Goal: Information Seeking & Learning: Learn about a topic

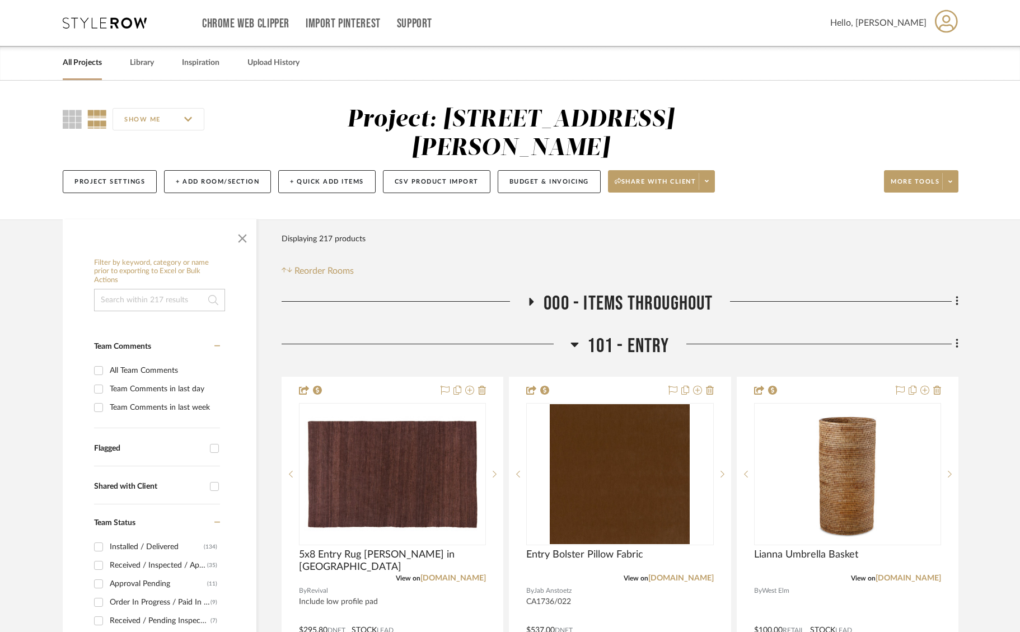
click at [580, 334] on h3 "101 - ENTRY" at bounding box center [620, 346] width 99 height 24
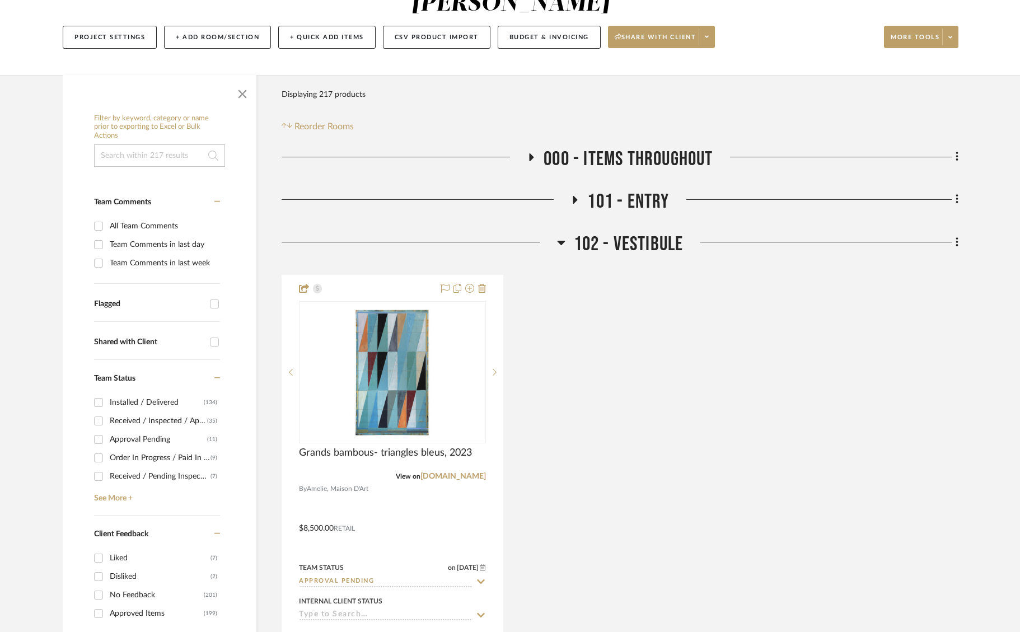
scroll to position [224, 0]
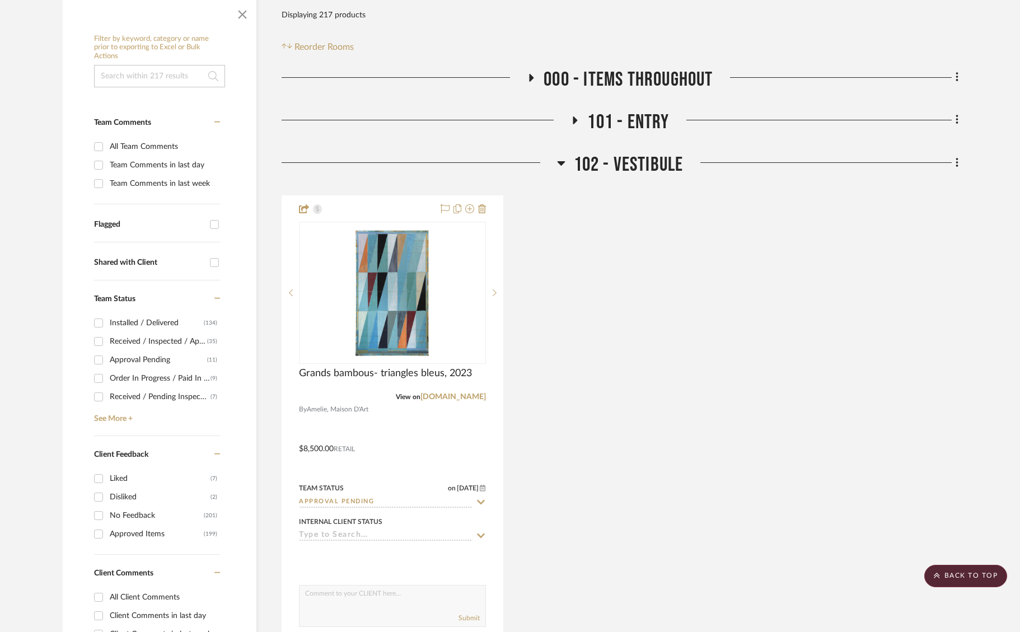
click at [562, 156] on icon at bounding box center [561, 162] width 8 height 13
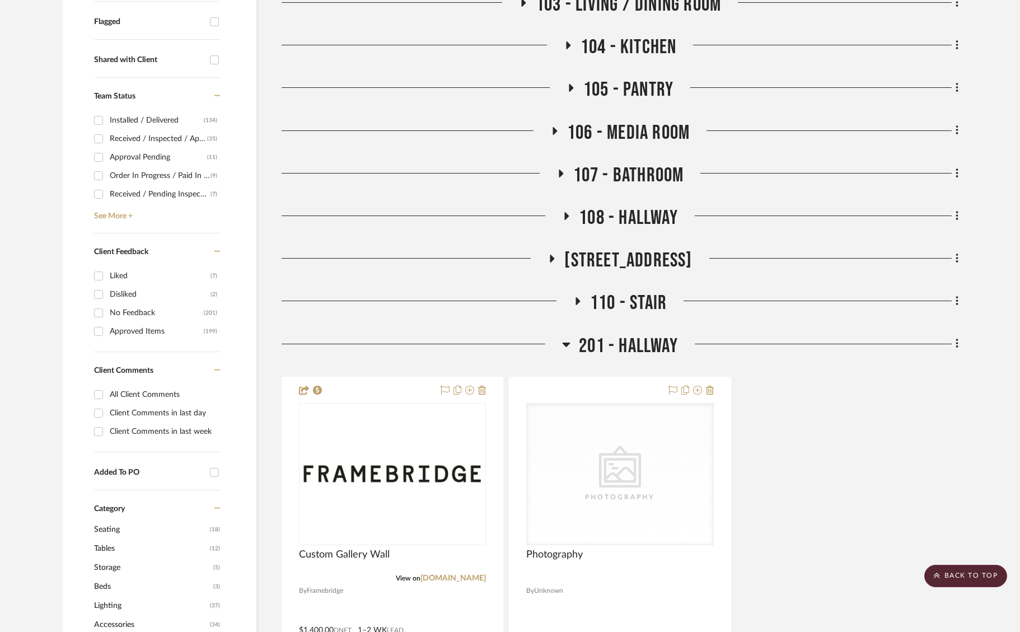
scroll to position [448, 0]
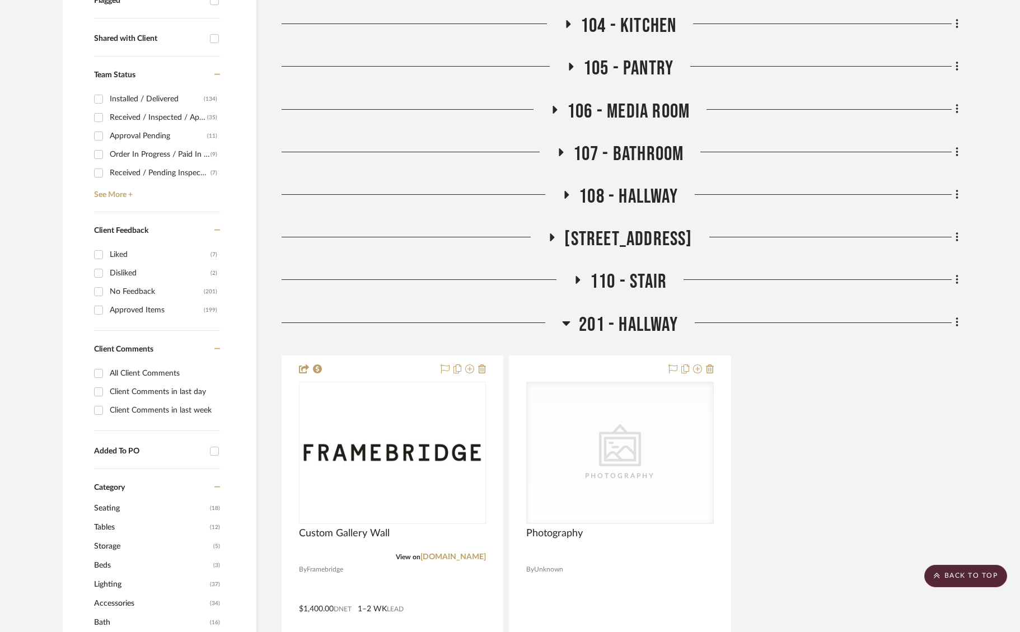
click at [568, 321] on icon at bounding box center [567, 323] width 8 height 4
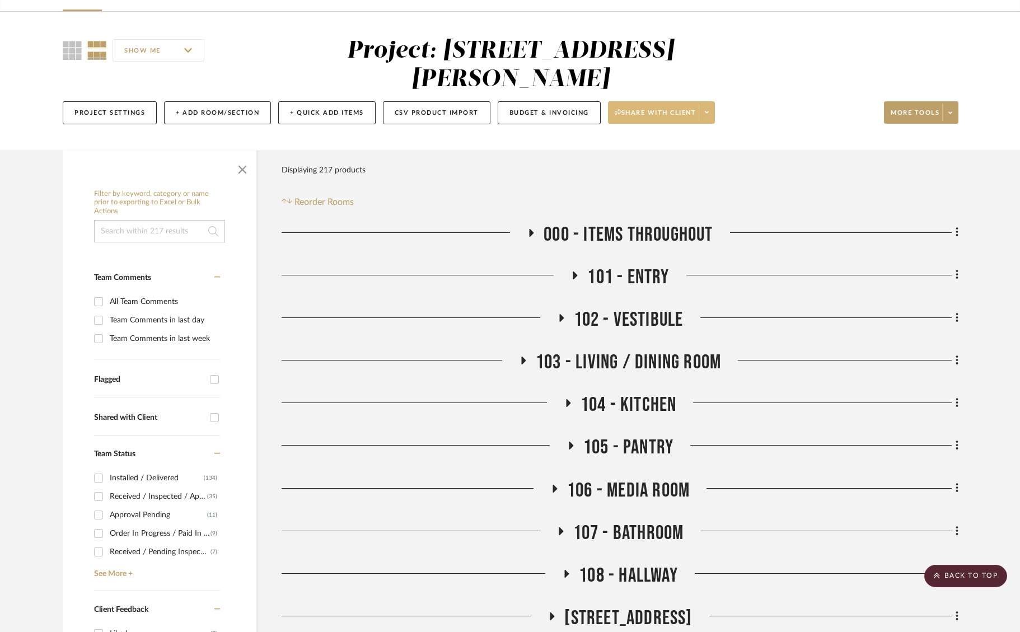
scroll to position [56, 0]
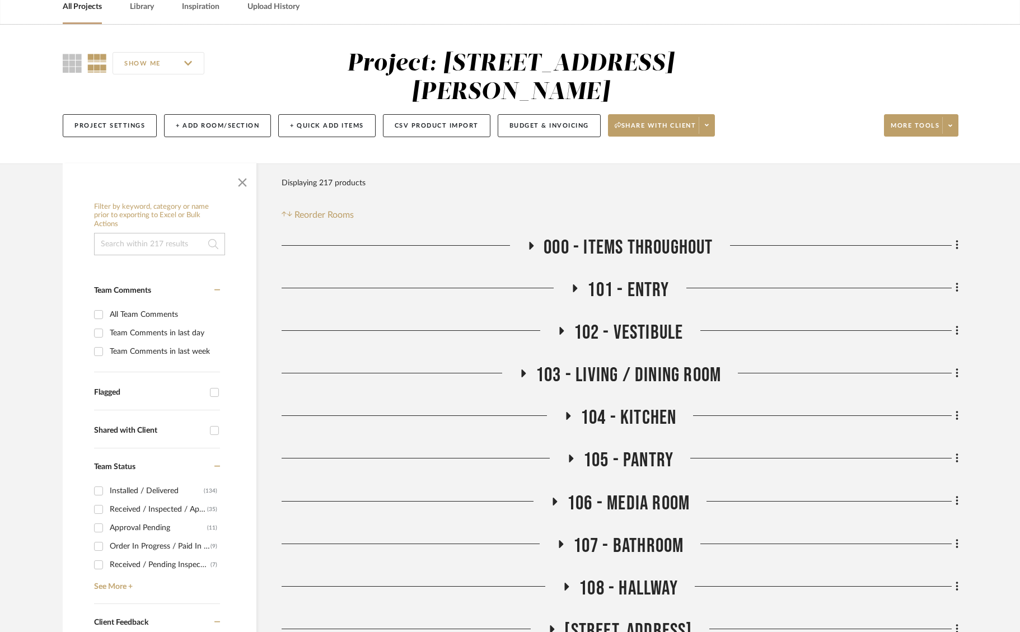
click at [652, 236] on span "000 - ITEMS THROUGHOUT" at bounding box center [628, 248] width 169 height 24
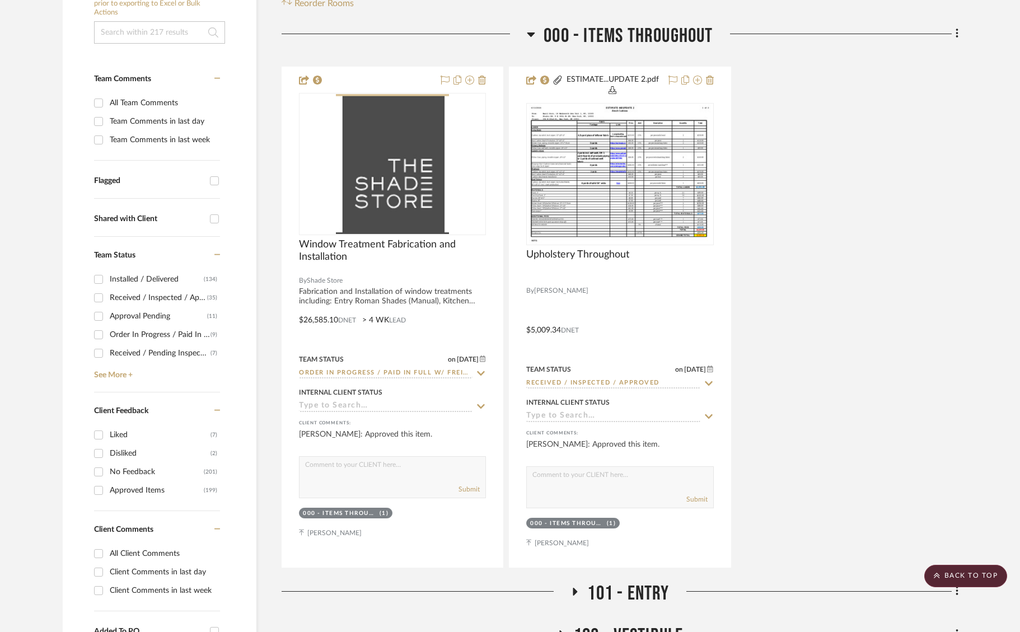
scroll to position [168, 0]
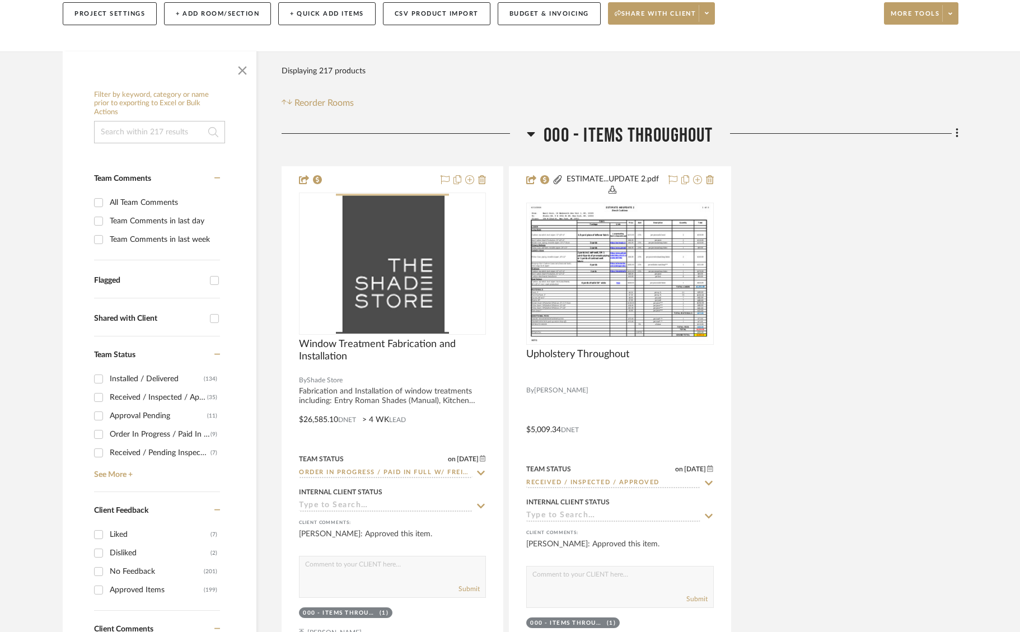
click at [530, 132] on icon at bounding box center [531, 134] width 8 height 4
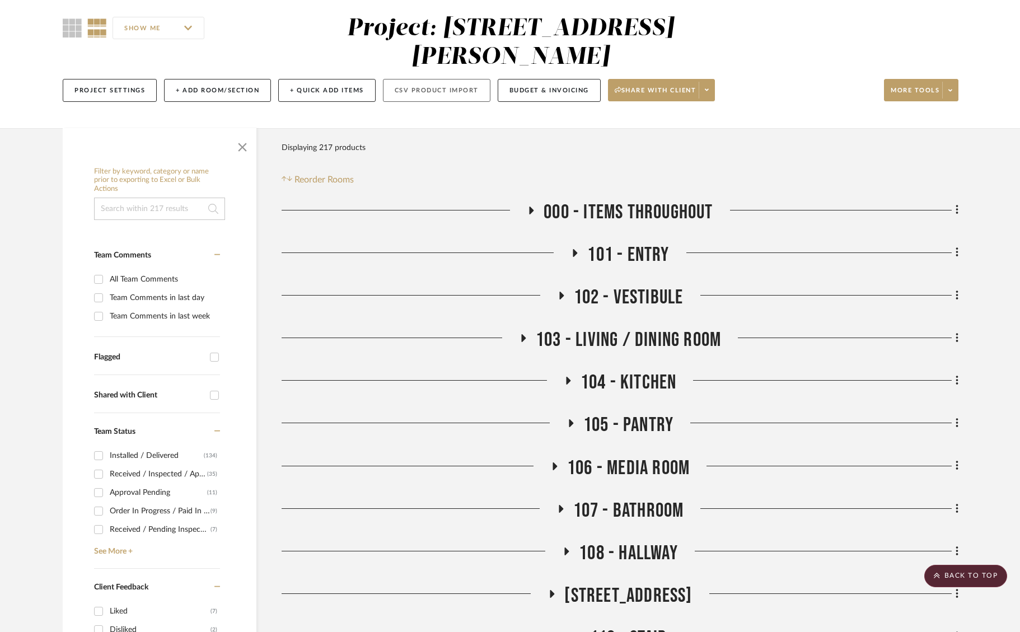
scroll to position [0, 0]
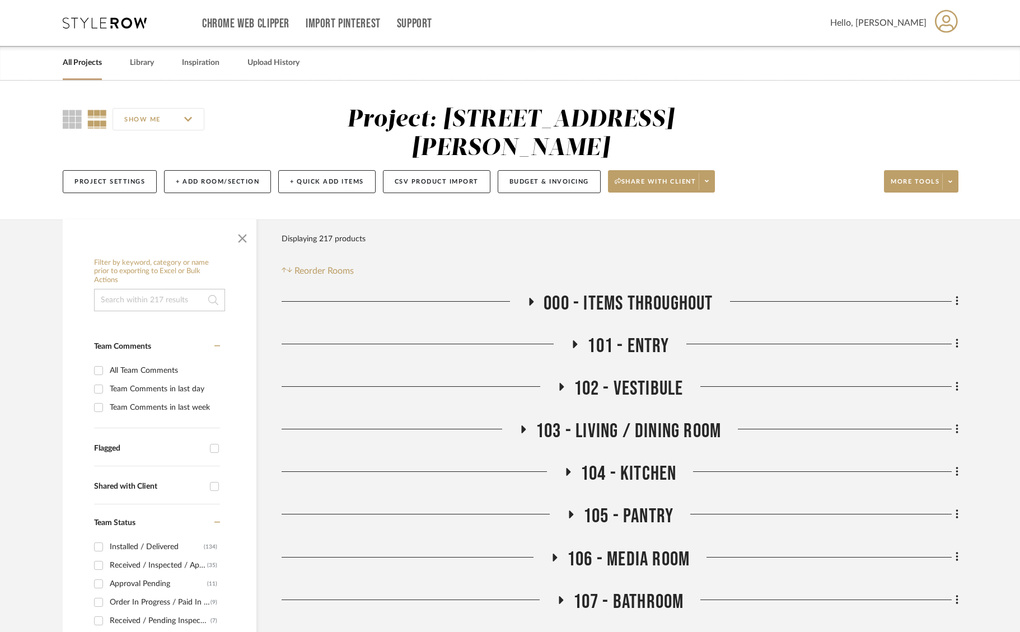
click at [124, 27] on icon at bounding box center [105, 22] width 84 height 11
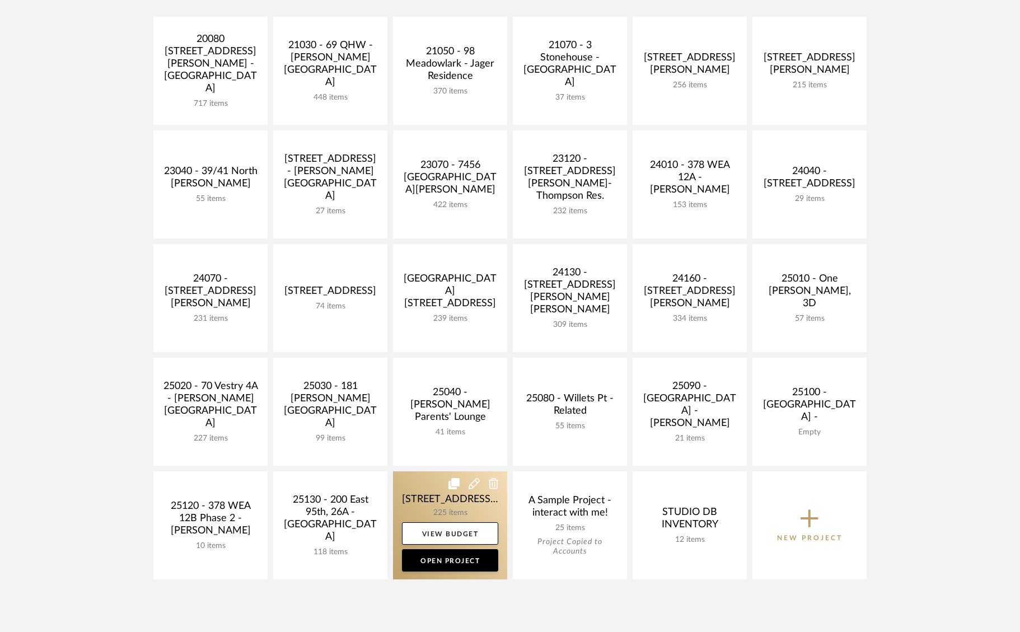
scroll to position [280, 0]
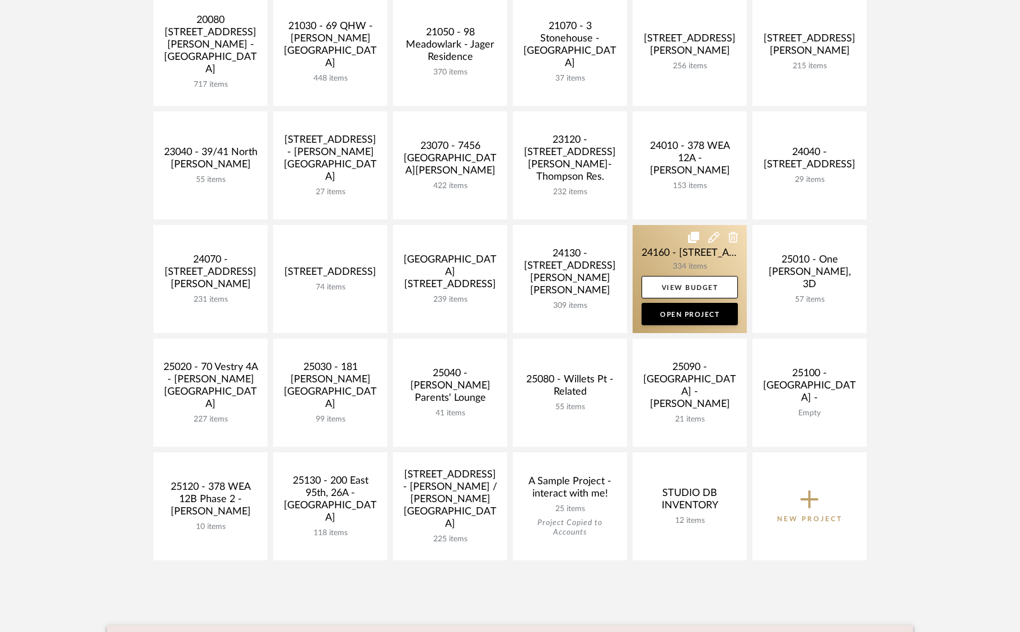
click at [667, 263] on link at bounding box center [690, 279] width 114 height 108
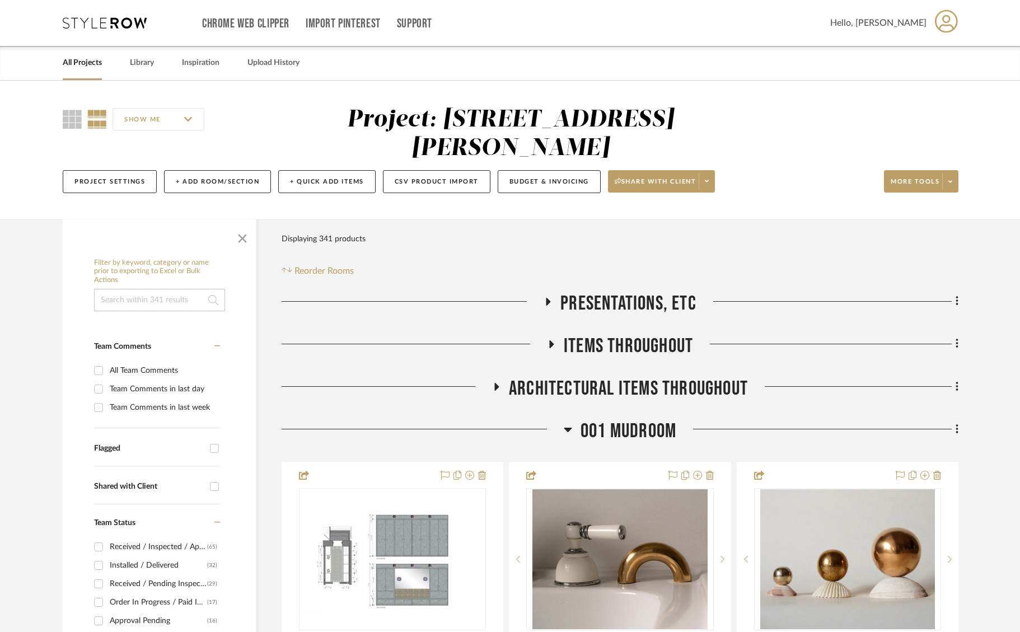
click at [553, 344] on icon at bounding box center [551, 344] width 4 height 8
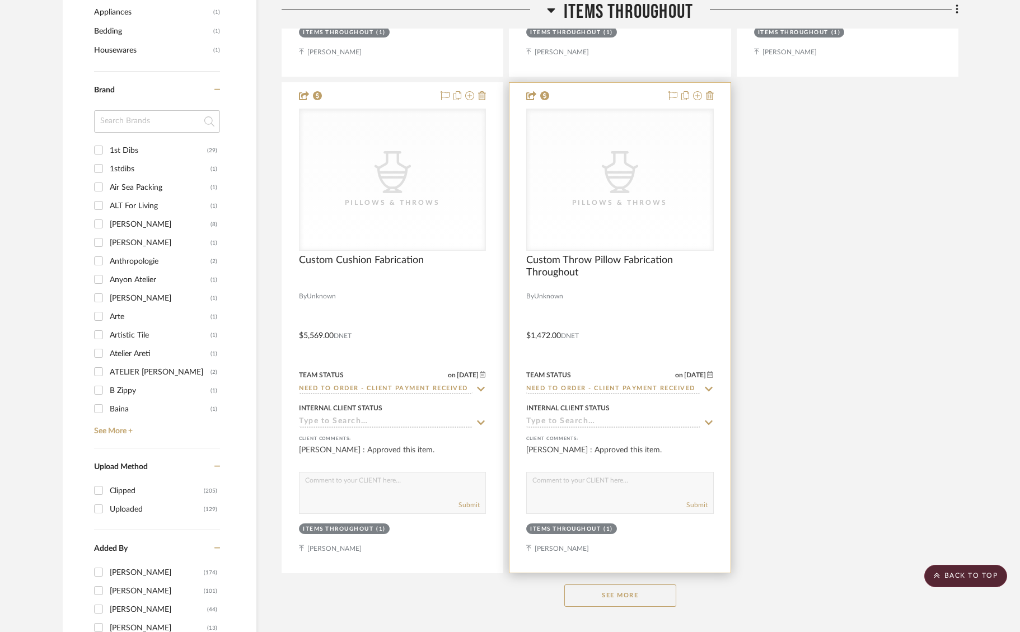
scroll to position [1400, 0]
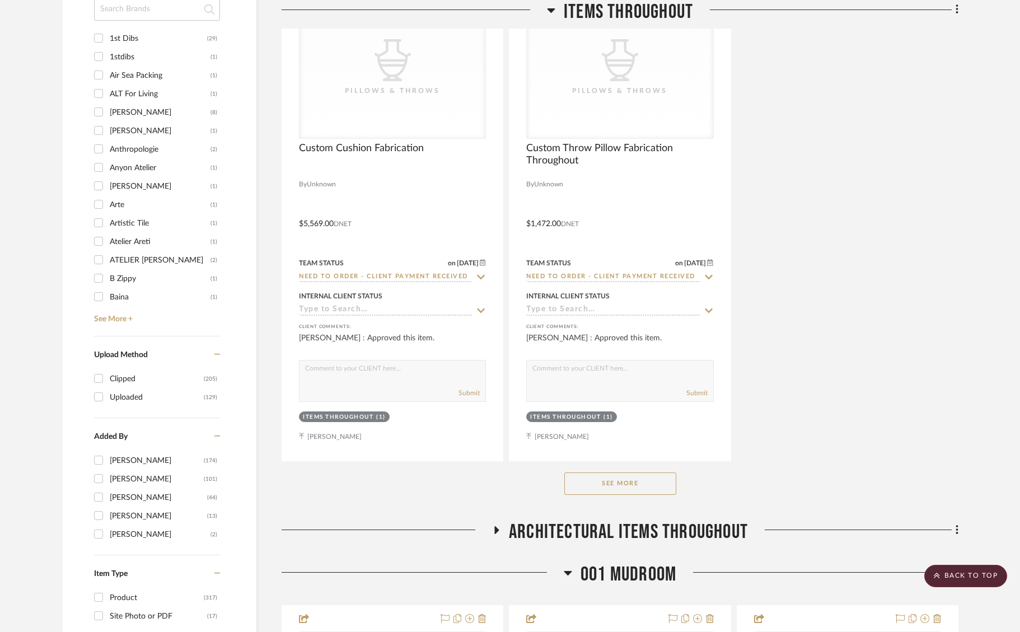
click at [623, 482] on button "See More" at bounding box center [620, 484] width 112 height 22
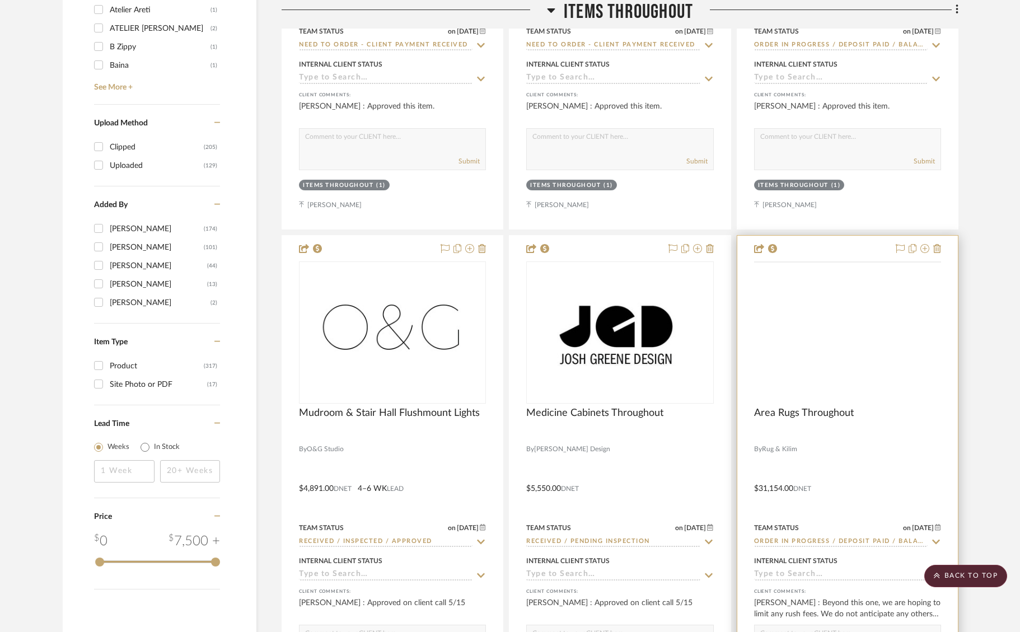
scroll to position [1680, 0]
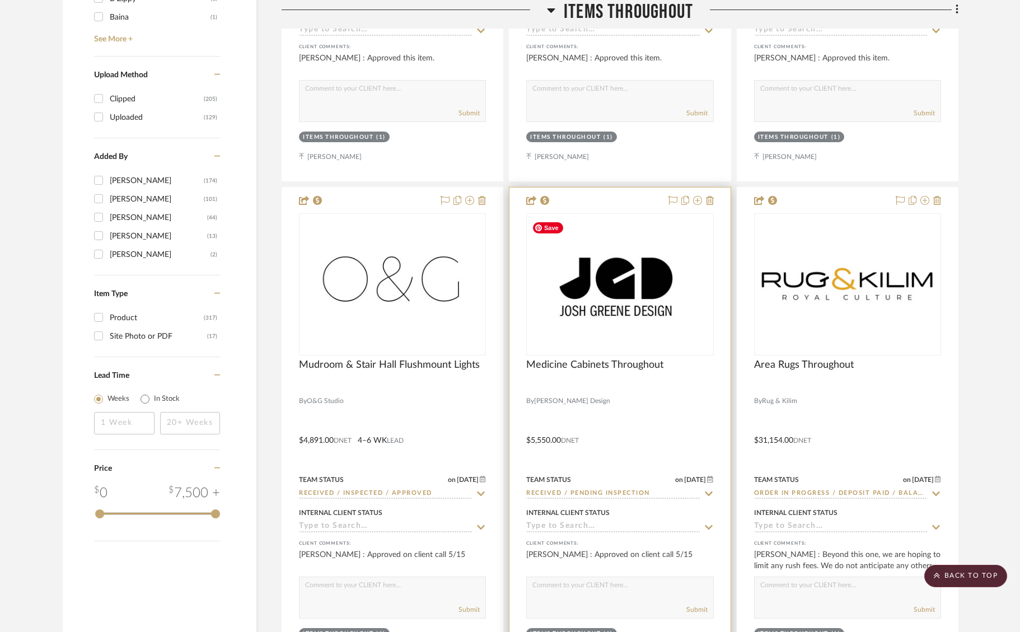
click at [645, 305] on img "0" at bounding box center [619, 285] width 185 height 136
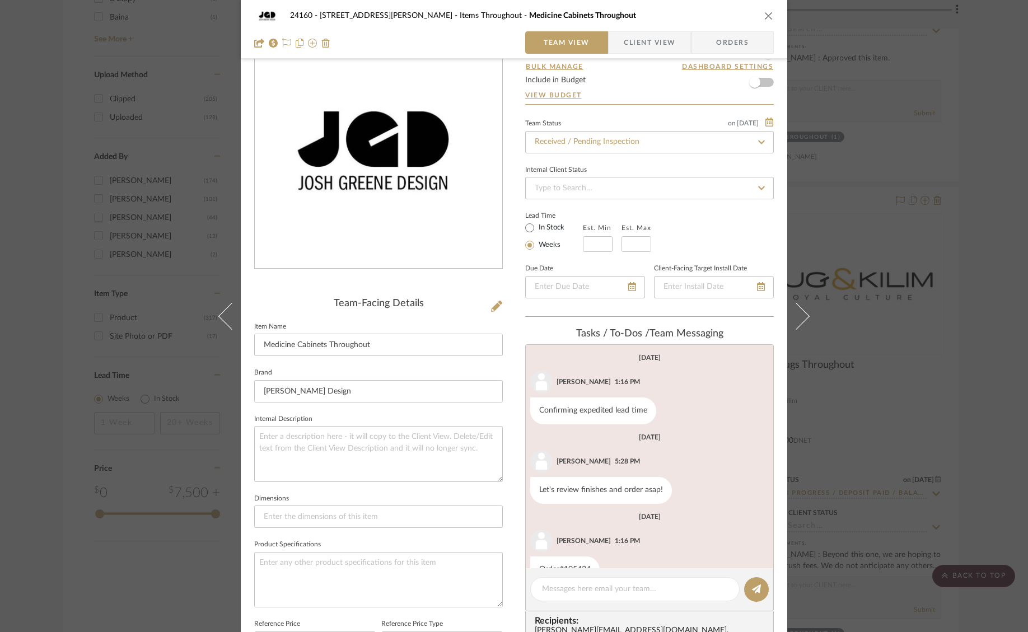
scroll to position [0, 0]
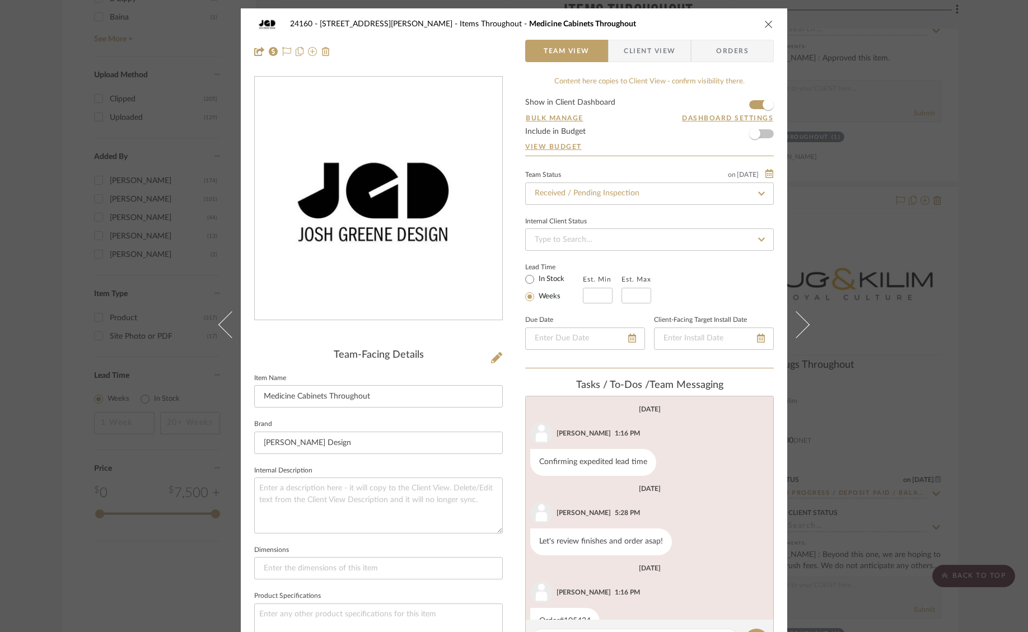
click at [636, 48] on span "Client View" at bounding box center [650, 51] width 52 height 22
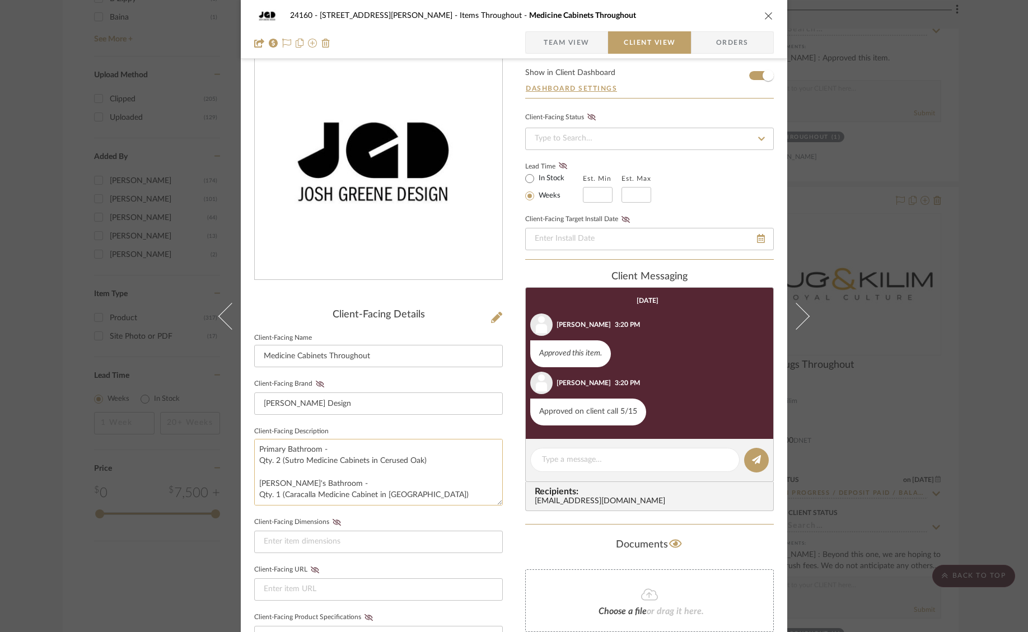
scroll to position [56, 0]
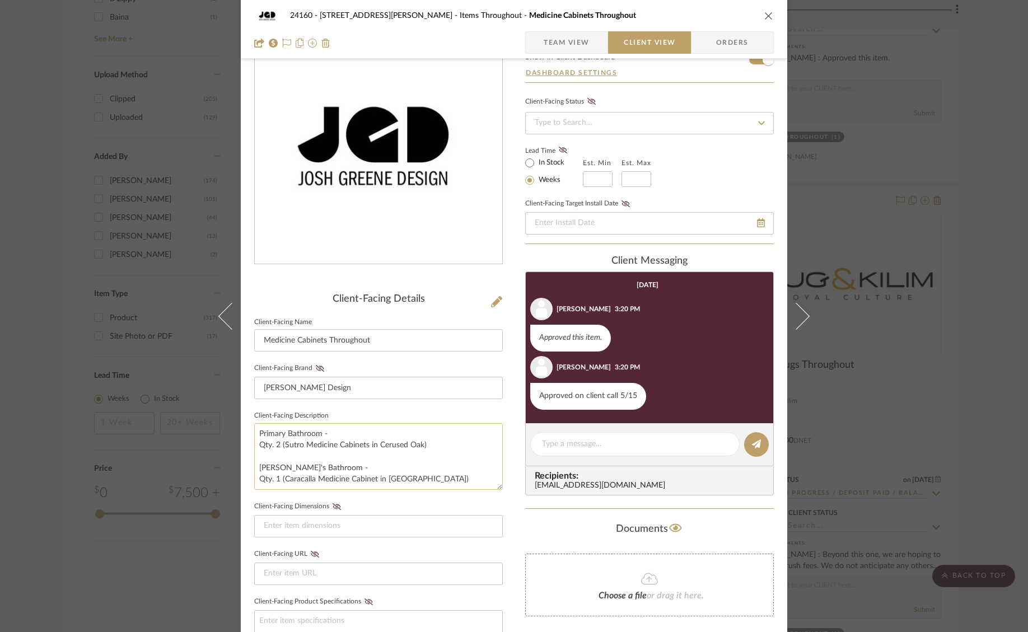
click at [281, 478] on textarea "Primary Bathroom - Qty. 2 (Sutro Medicine Cabinets in Cerused Oak) [PERSON_NAME…" at bounding box center [378, 456] width 249 height 67
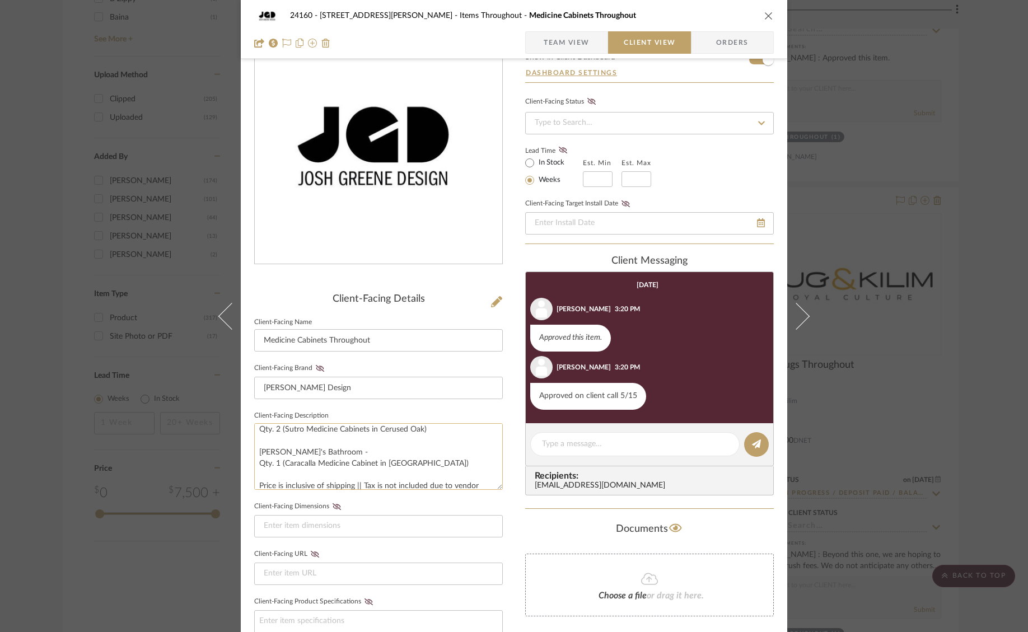
scroll to position [34, 0]
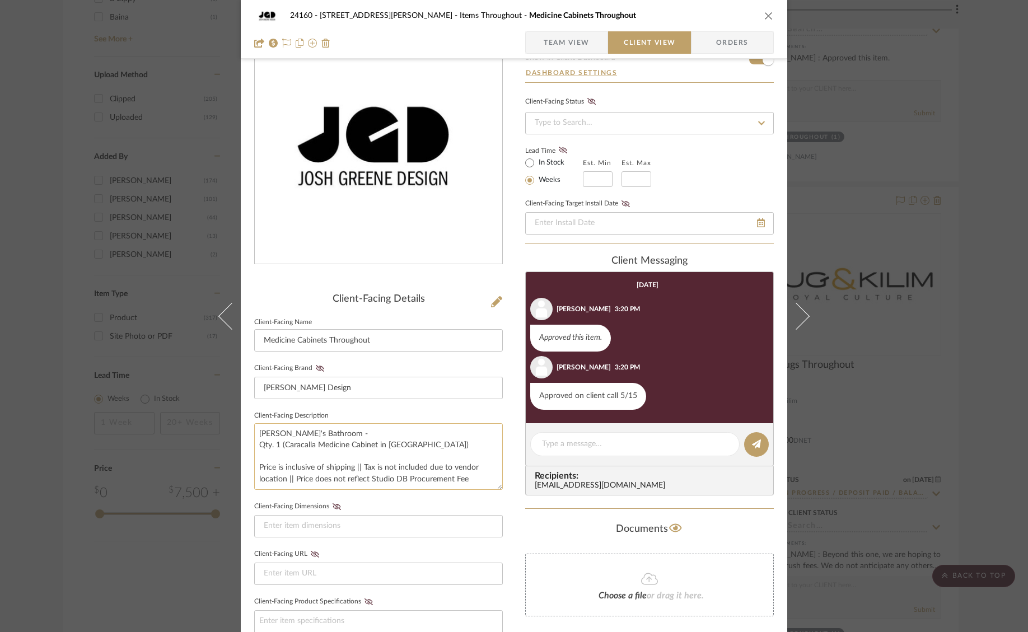
drag, startPoint x: 283, startPoint y: 478, endPoint x: 413, endPoint y: 449, distance: 133.7
click at [413, 449] on textarea "Primary Bathroom - Qty. 2 (Sutro Medicine Cabinets in Cerused Oak) [PERSON_NAME…" at bounding box center [378, 456] width 249 height 67
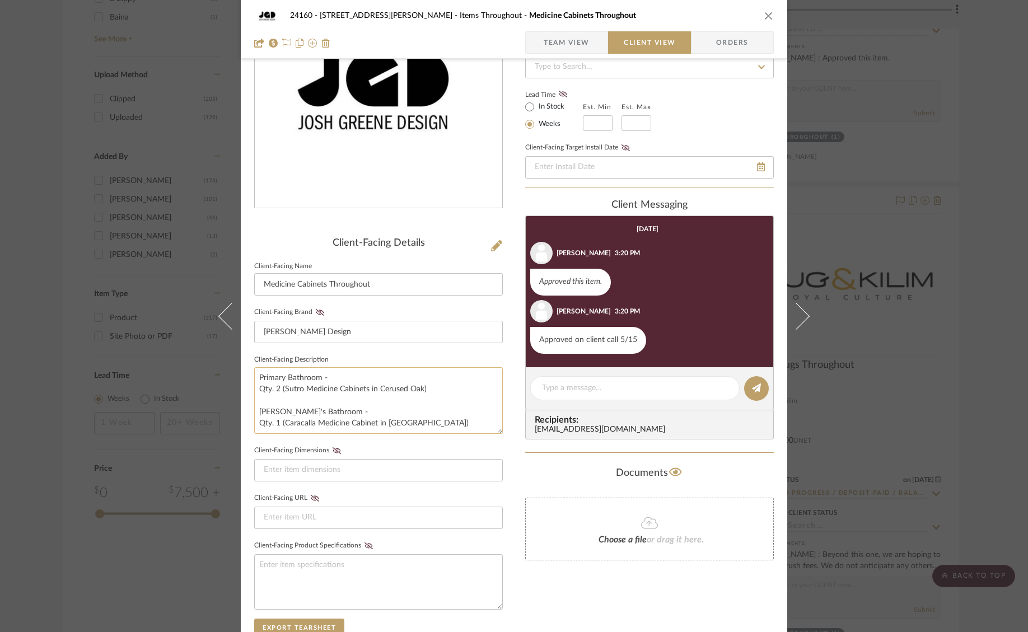
scroll to position [56, 0]
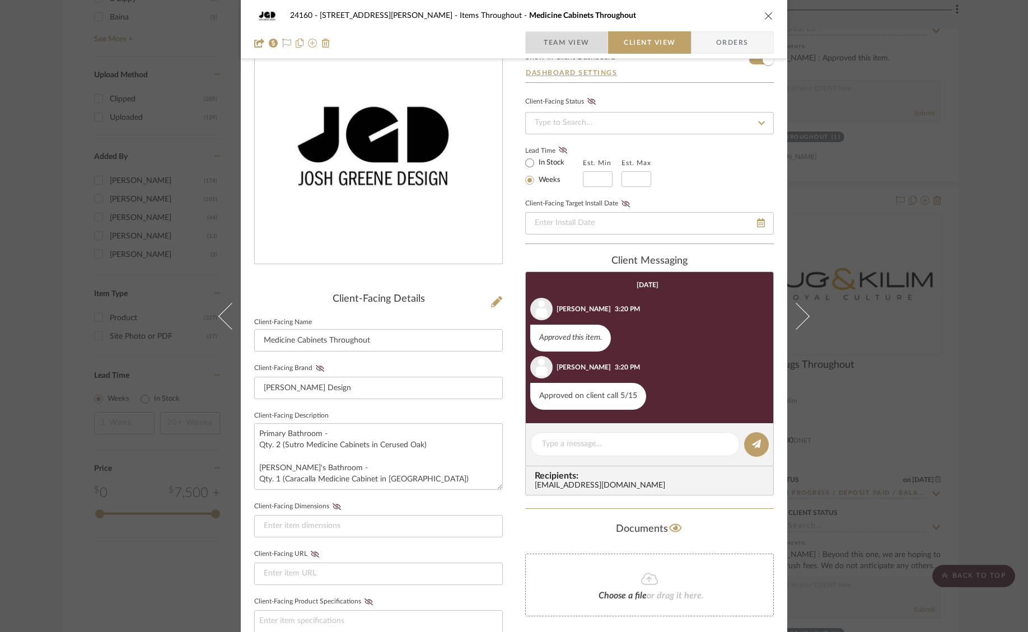
click at [582, 42] on span "Team View" at bounding box center [567, 42] width 46 height 22
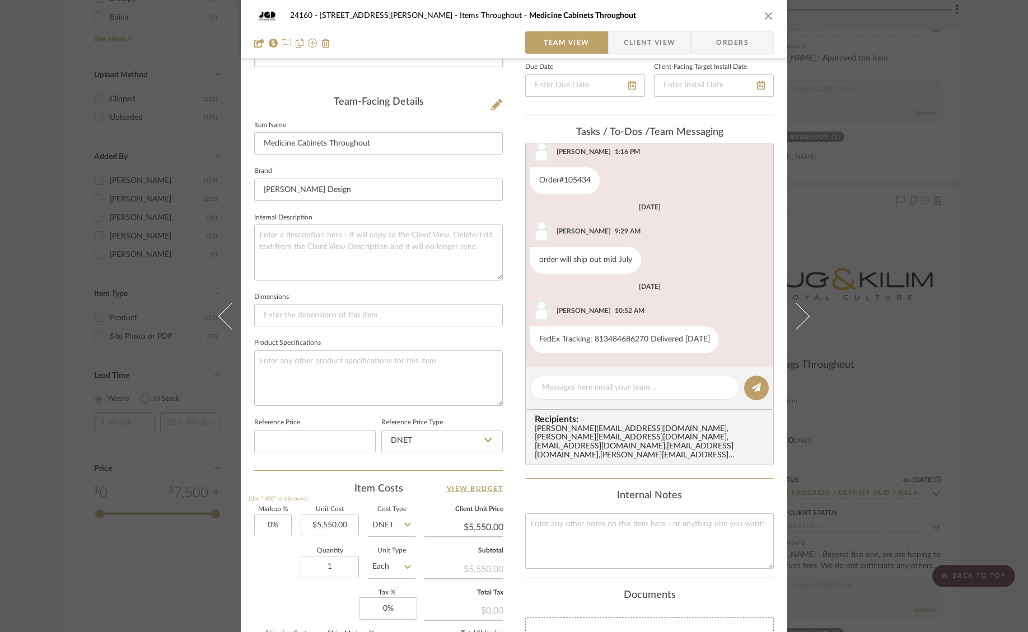
scroll to position [250, 0]
click at [656, 45] on span "Client View" at bounding box center [650, 42] width 52 height 22
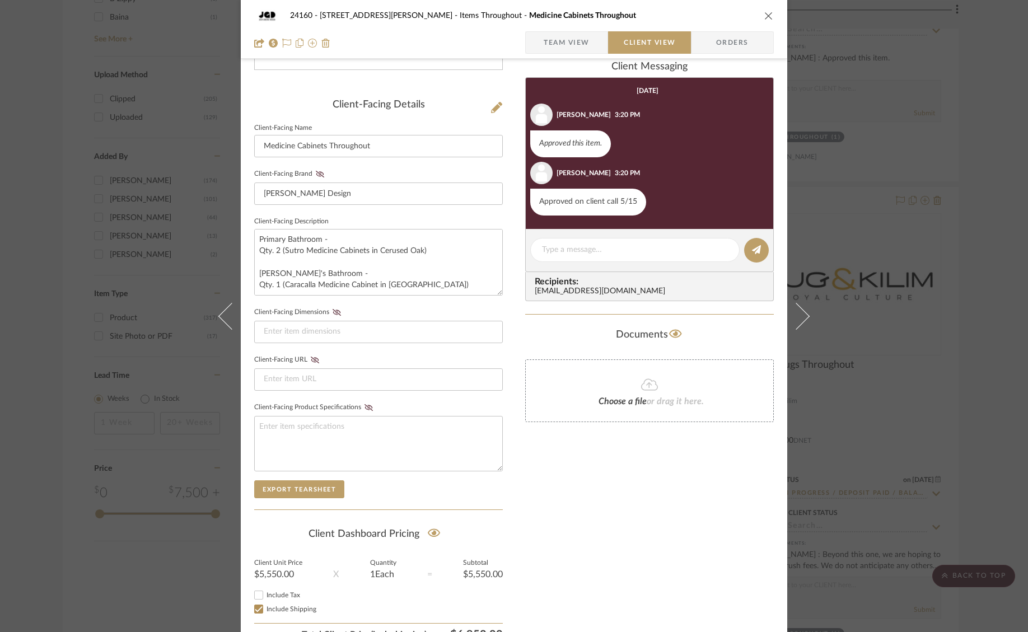
click at [713, 43] on span "Orders" at bounding box center [732, 42] width 57 height 22
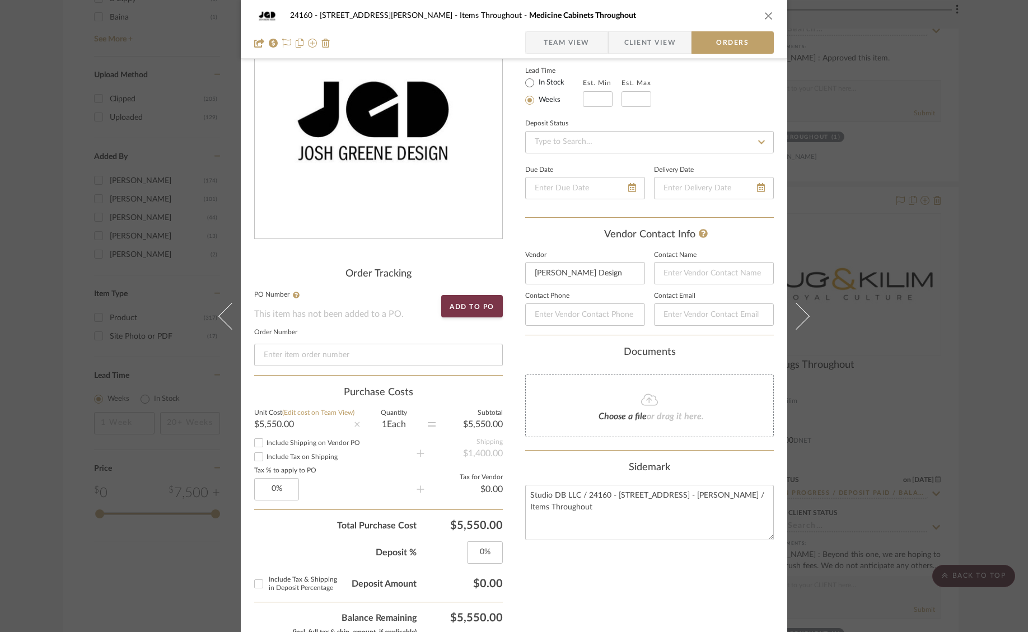
scroll to position [0, 0]
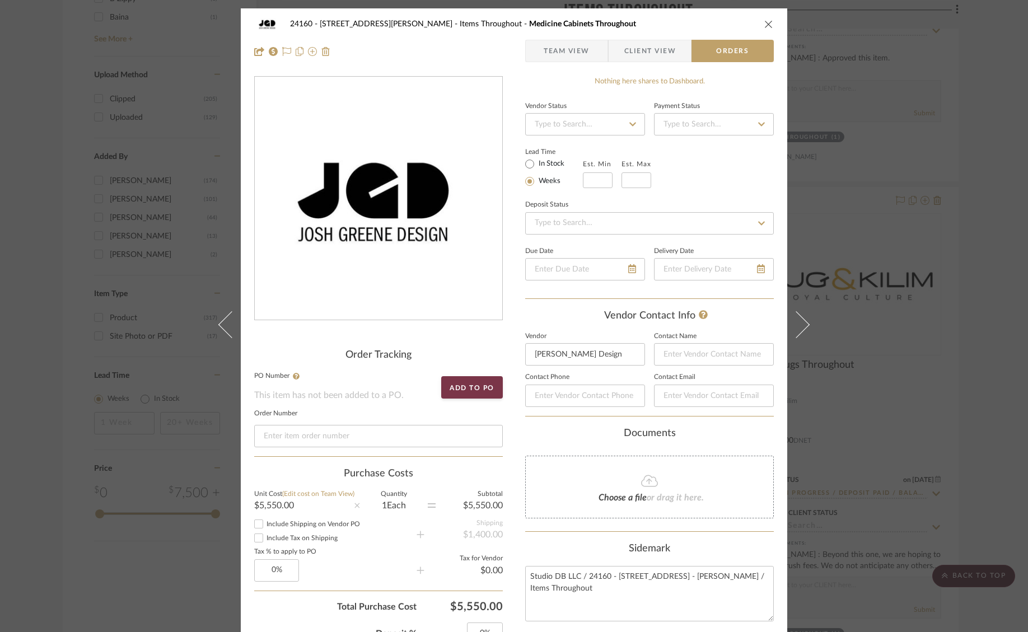
click at [655, 53] on span "Client View" at bounding box center [650, 51] width 52 height 22
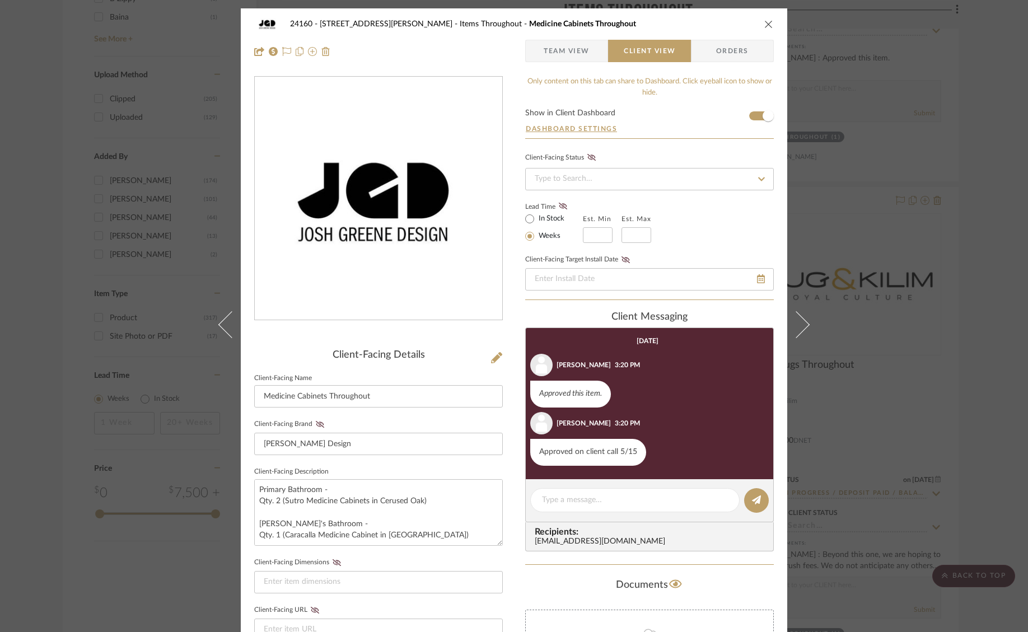
click at [867, 154] on div "24160 - [STREET_ADDRESS] - [PERSON_NAME] Items Throughout Medicine Cabinets Thr…" at bounding box center [514, 316] width 1028 height 632
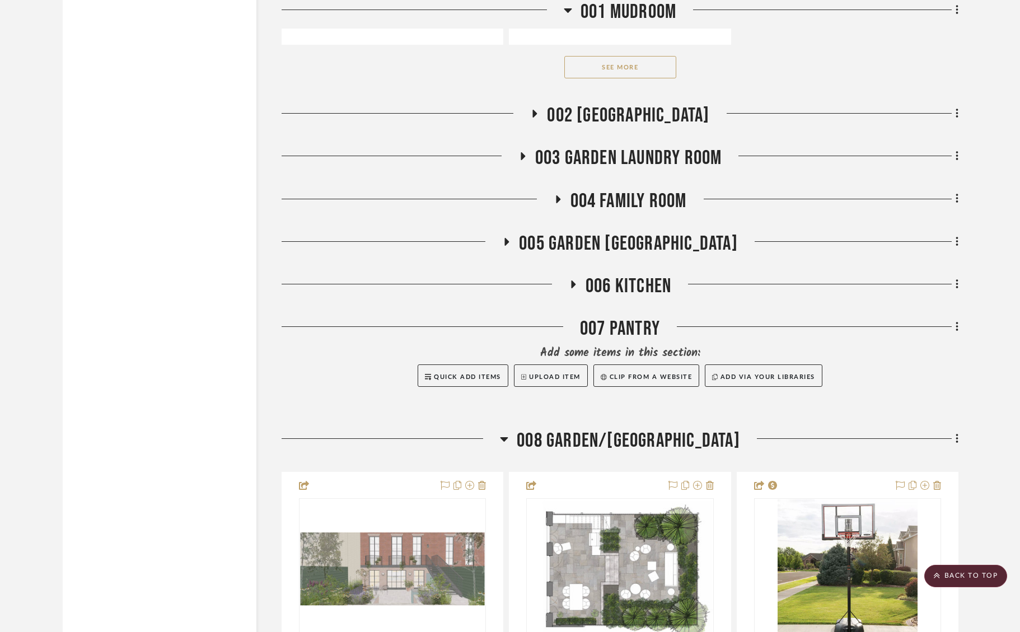
scroll to position [5375, 0]
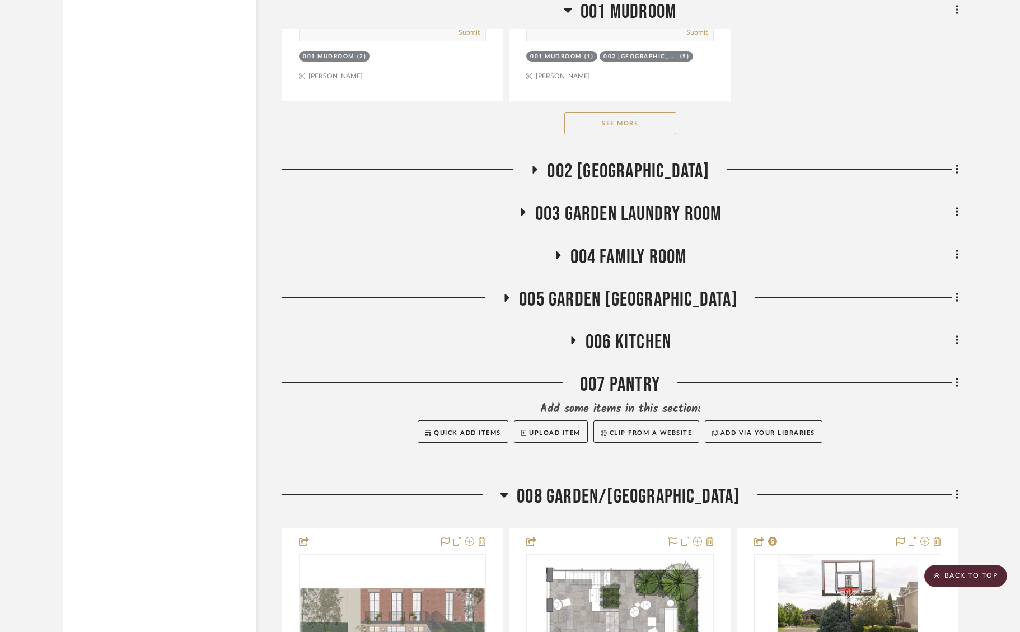
click at [508, 493] on icon at bounding box center [504, 494] width 8 height 13
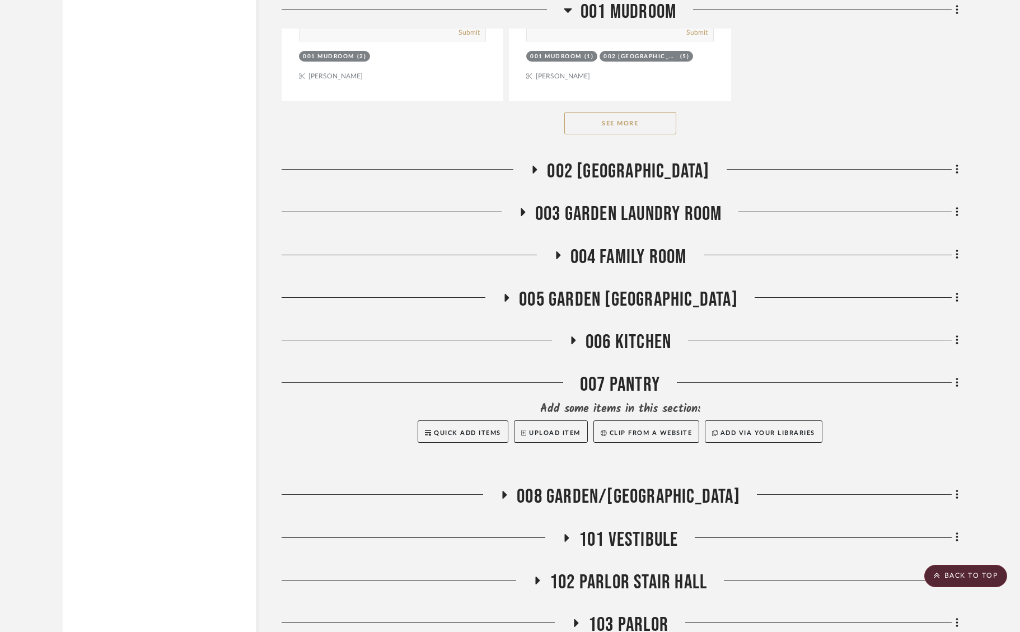
scroll to position [5767, 0]
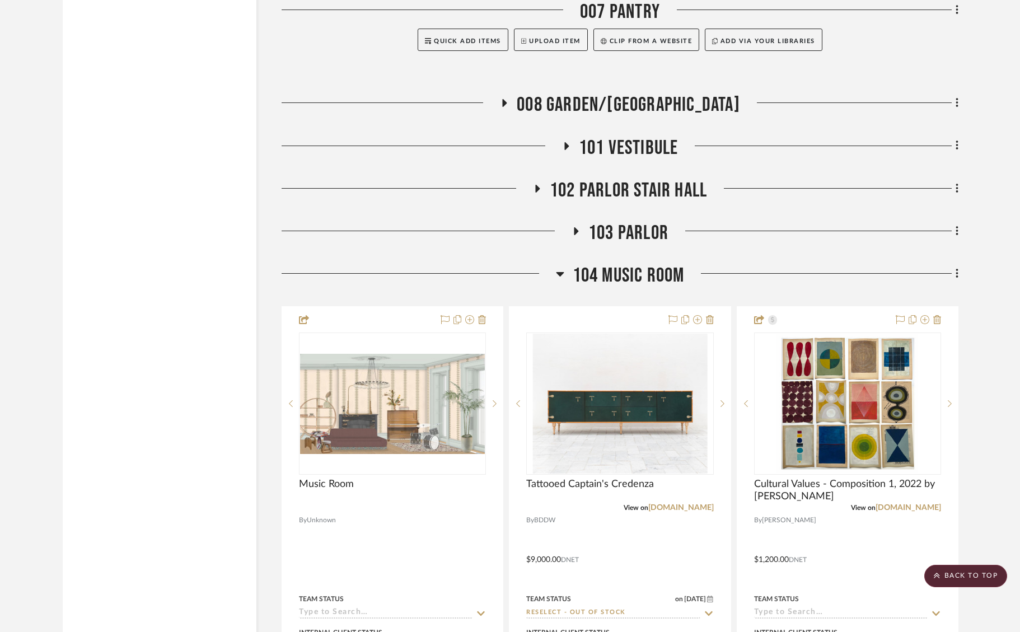
click at [570, 274] on h3 "104 MUSIC ROOM" at bounding box center [620, 276] width 129 height 24
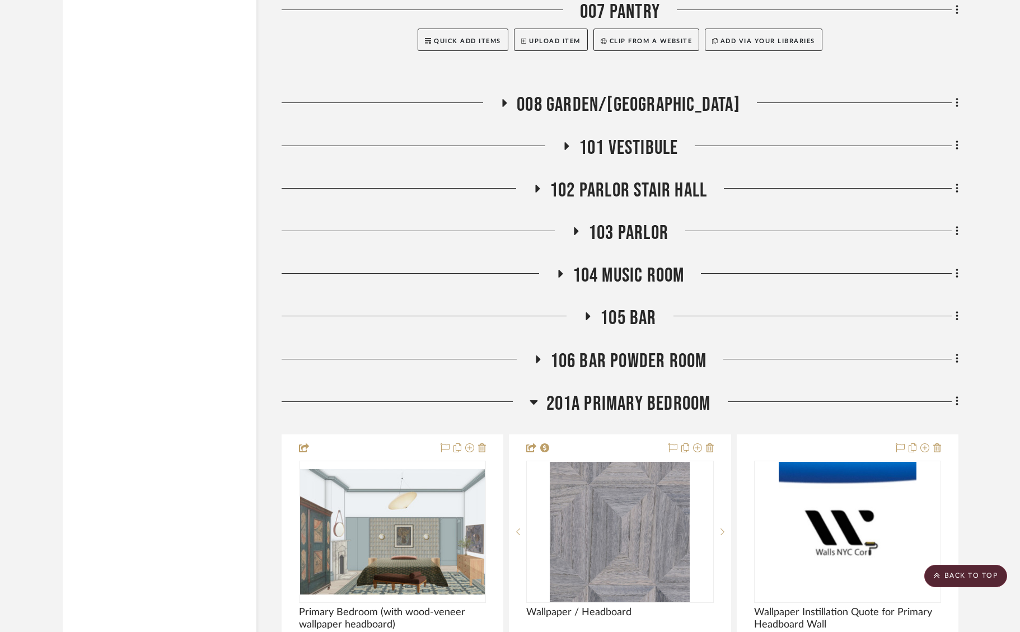
click at [536, 401] on icon at bounding box center [534, 402] width 8 height 4
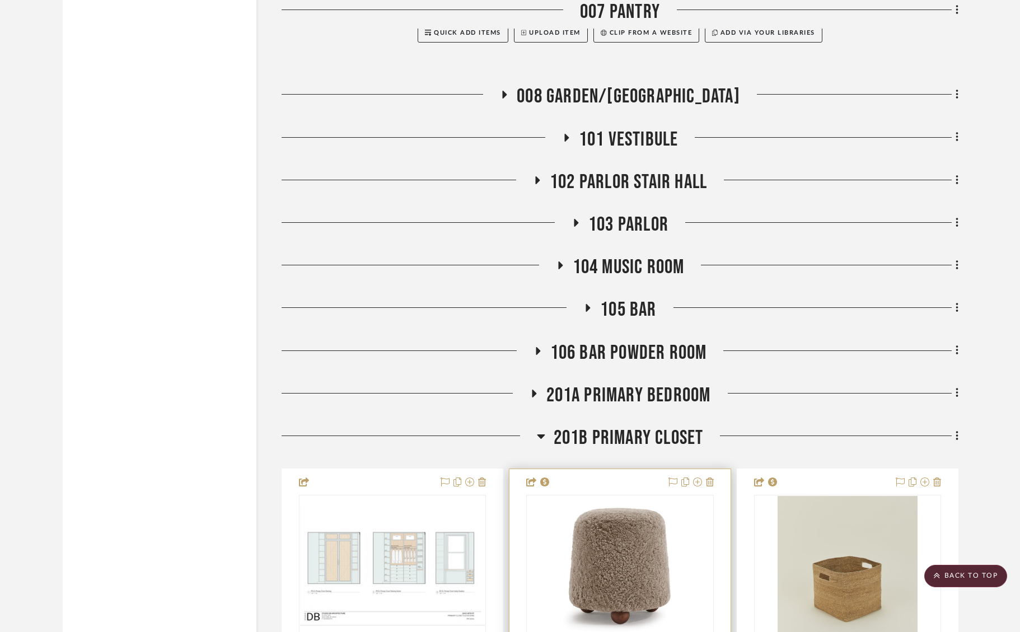
scroll to position [6047, 0]
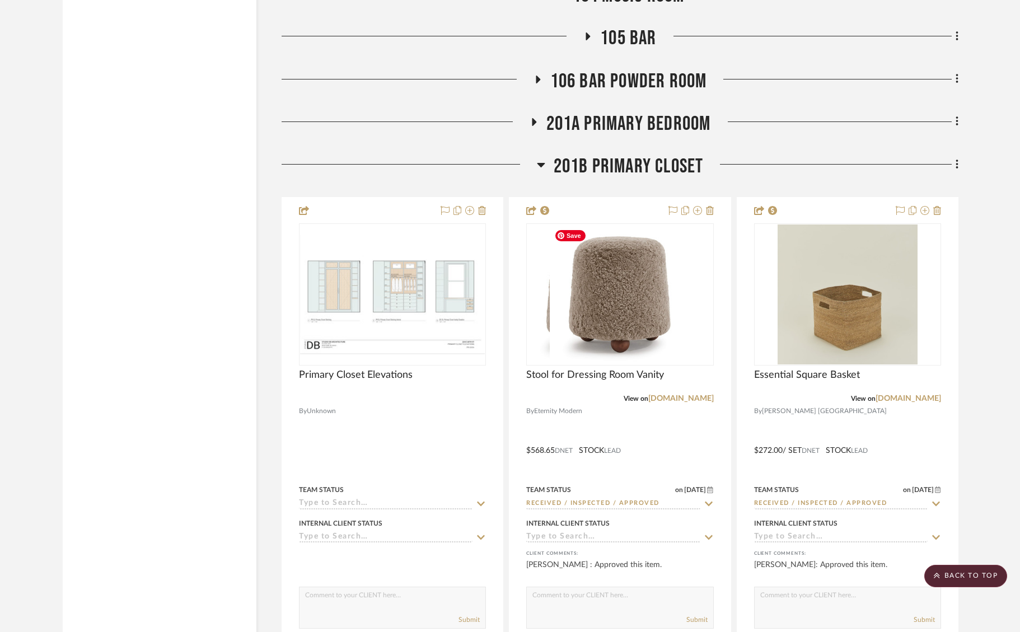
click at [548, 165] on h3 "201B PRIMARY CLOSET" at bounding box center [620, 167] width 167 height 24
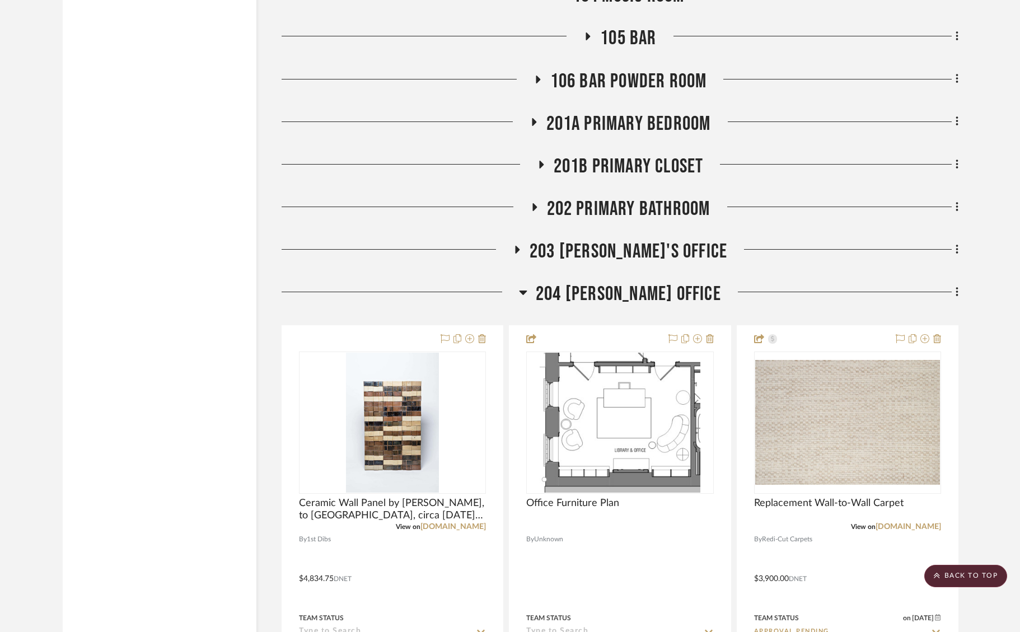
click at [527, 292] on icon at bounding box center [524, 293] width 8 height 4
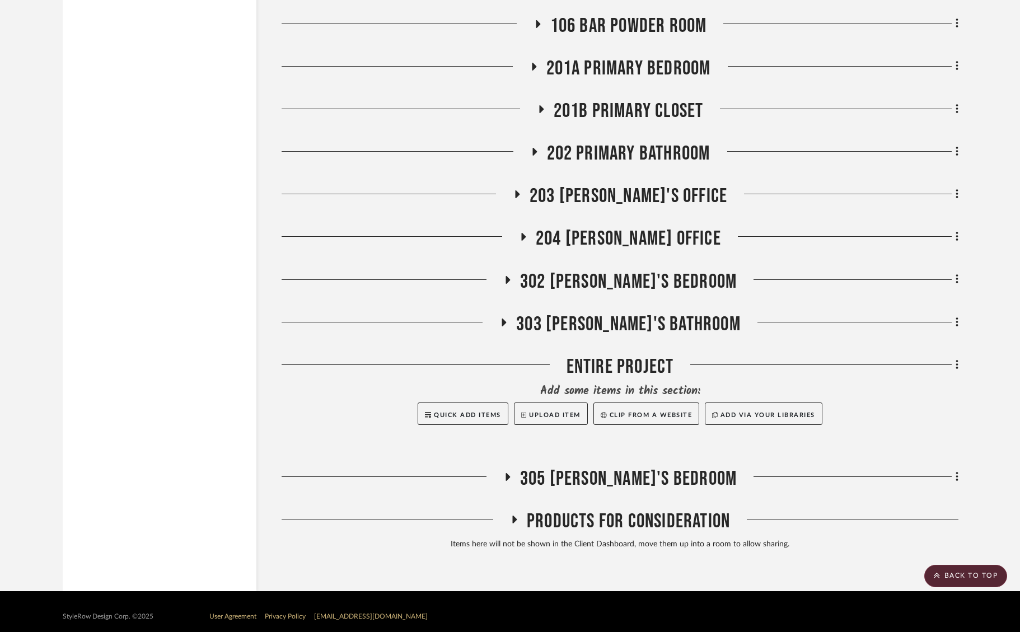
scroll to position [6103, 0]
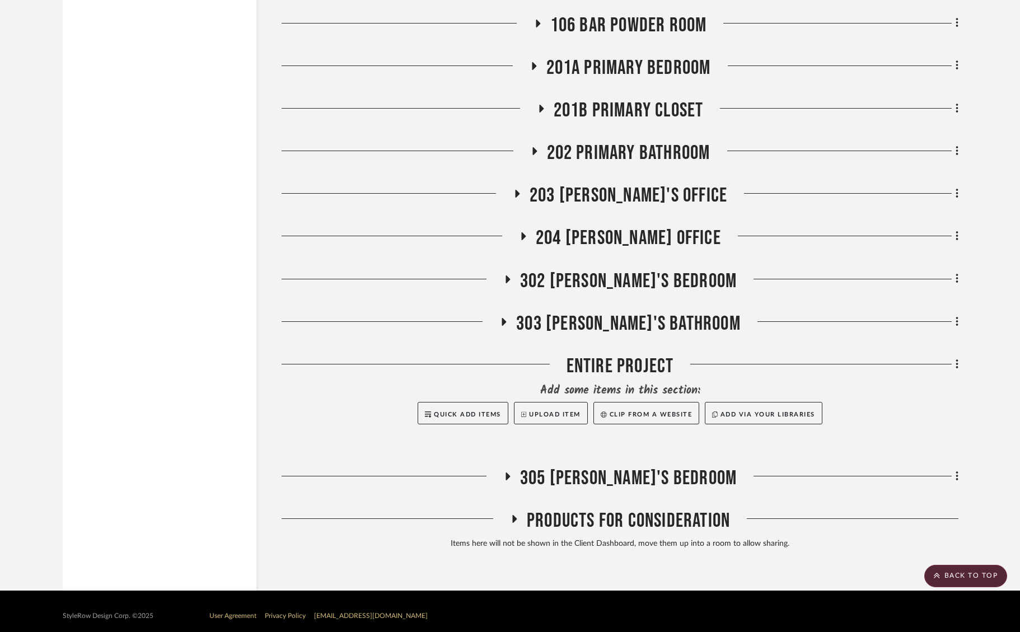
click at [511, 323] on icon at bounding box center [503, 321] width 13 height 8
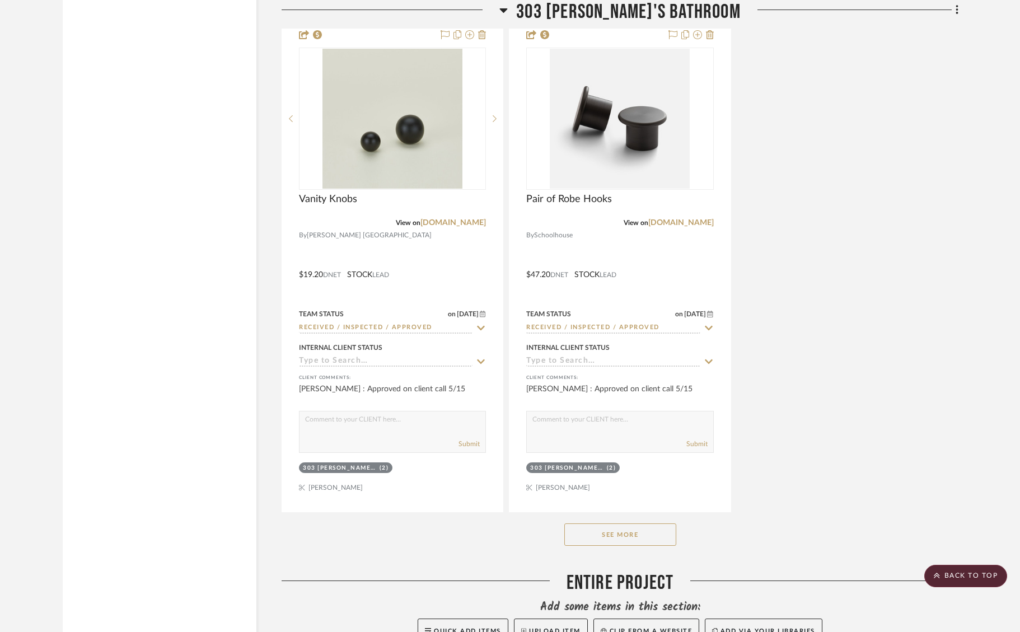
scroll to position [7615, 0]
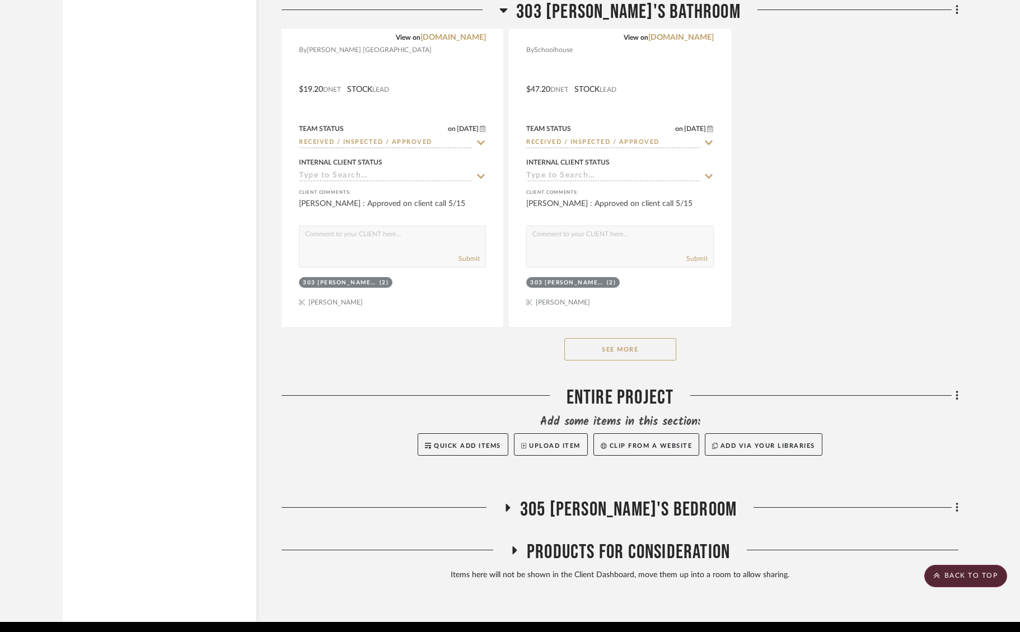
click at [624, 344] on button "See More" at bounding box center [620, 349] width 112 height 22
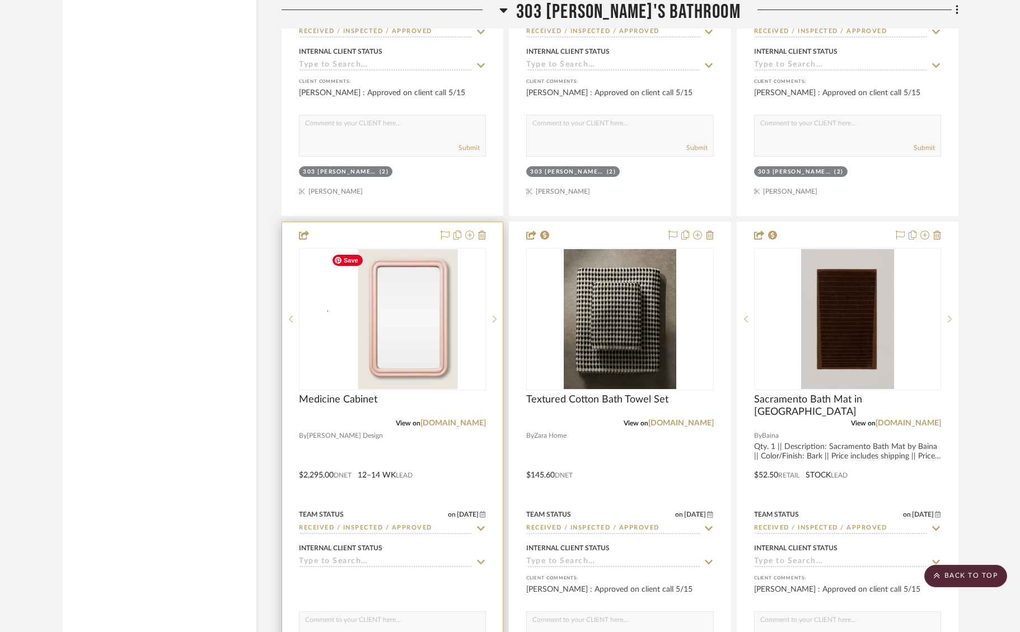
scroll to position [7727, 0]
click at [414, 365] on img "0" at bounding box center [392, 318] width 131 height 140
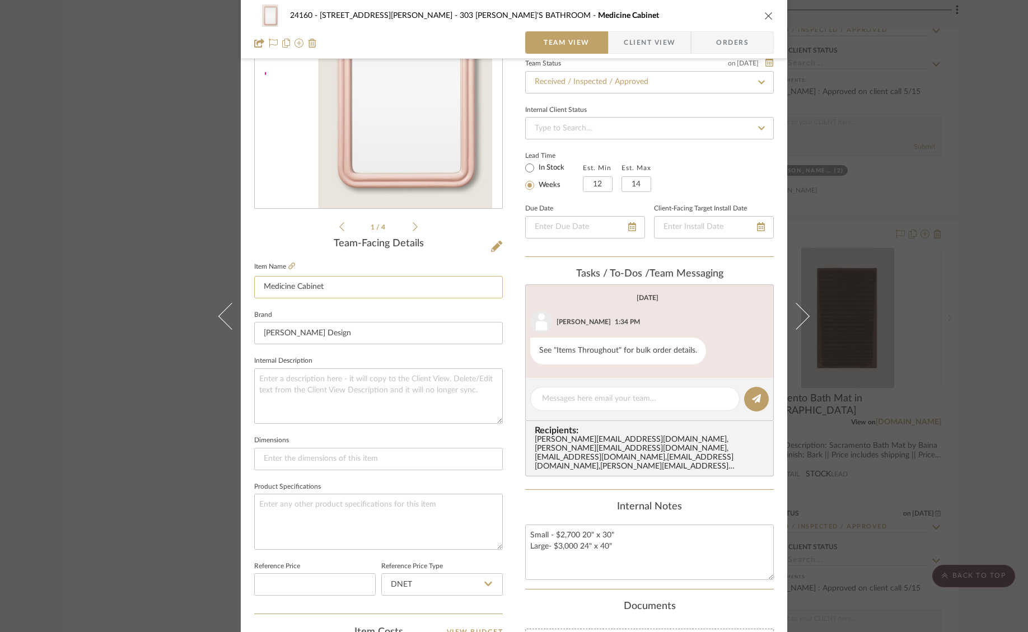
scroll to position [112, 0]
click at [642, 36] on span "Client View" at bounding box center [650, 42] width 52 height 22
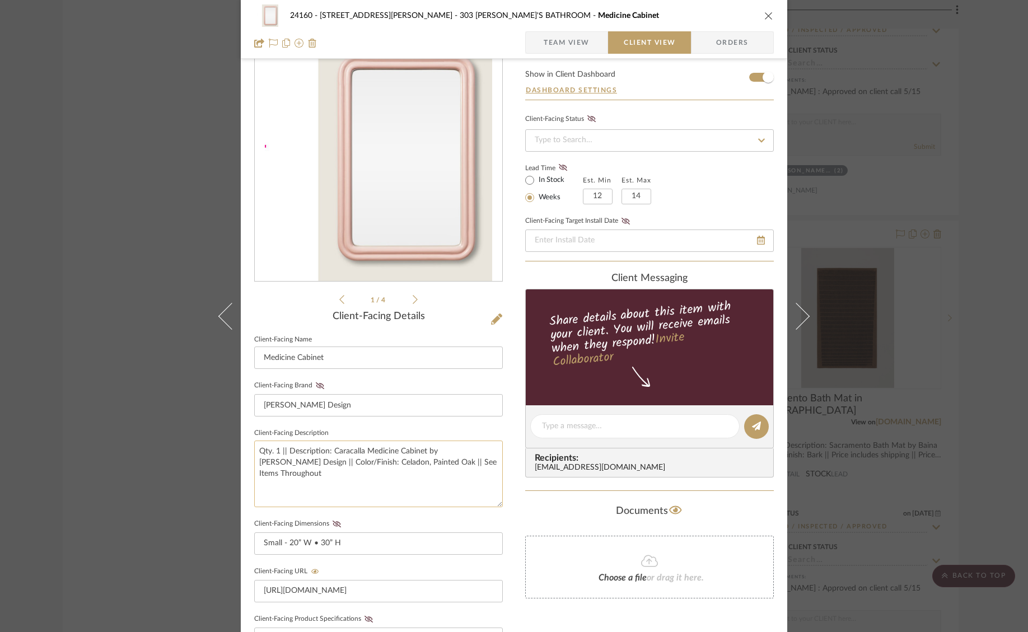
scroll to position [56, 0]
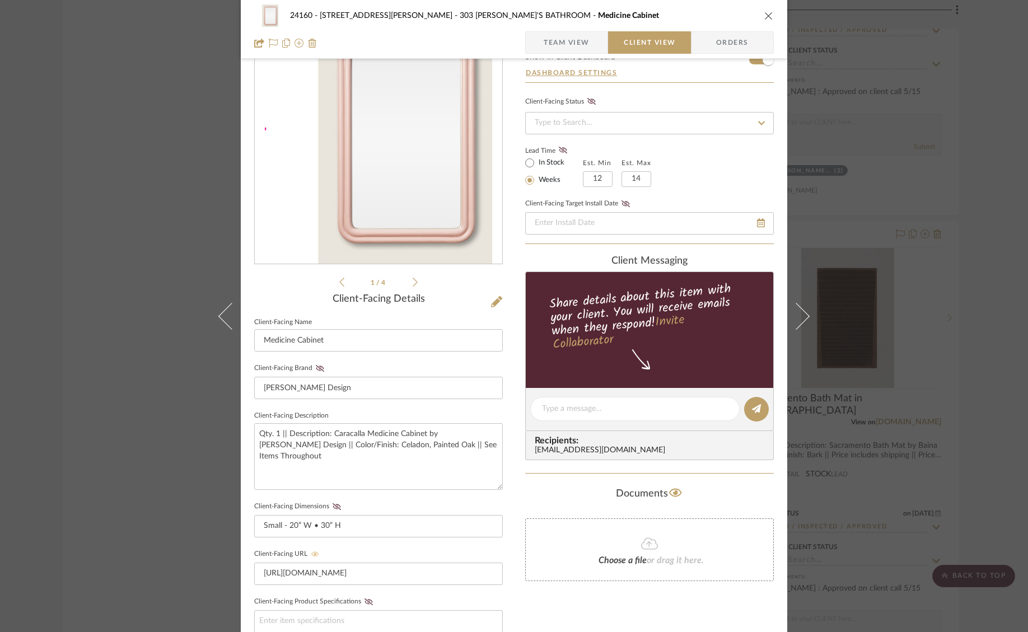
click at [311, 553] on icon at bounding box center [315, 554] width 8 height 7
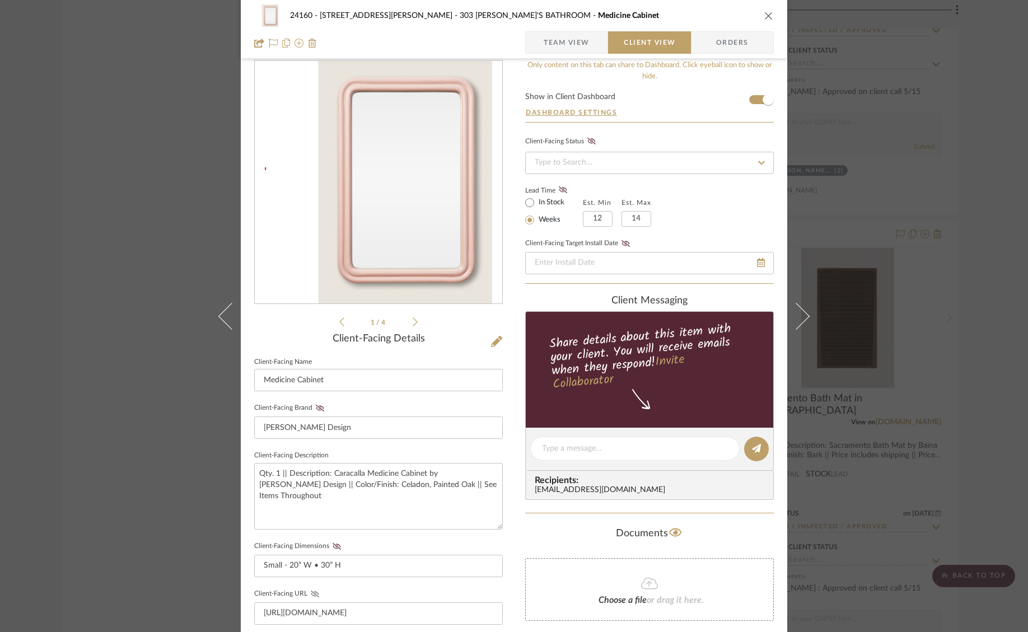
scroll to position [0, 0]
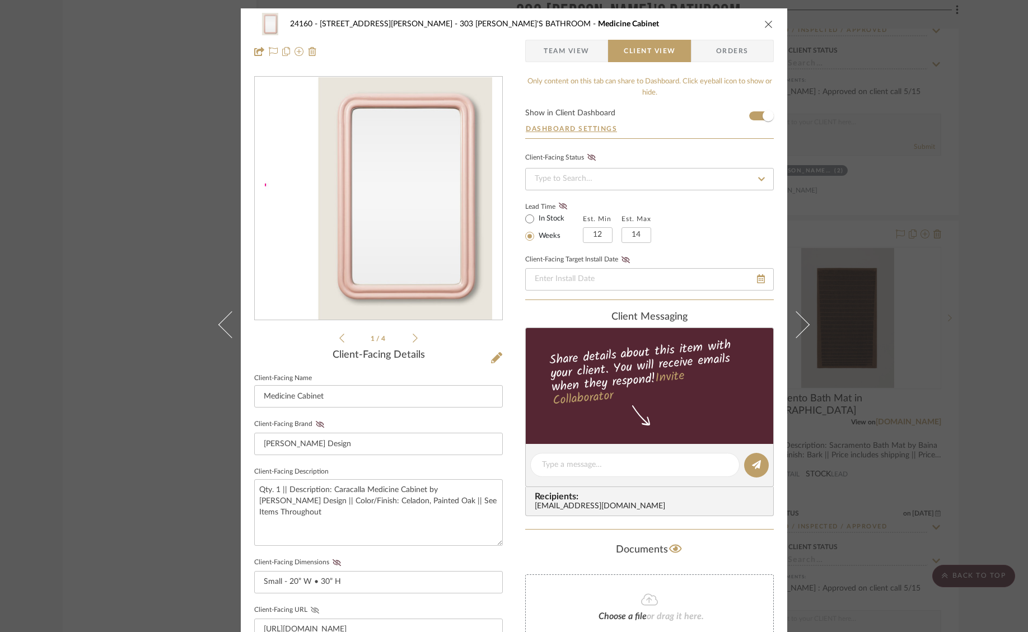
click at [576, 54] on span "Team View" at bounding box center [567, 51] width 46 height 22
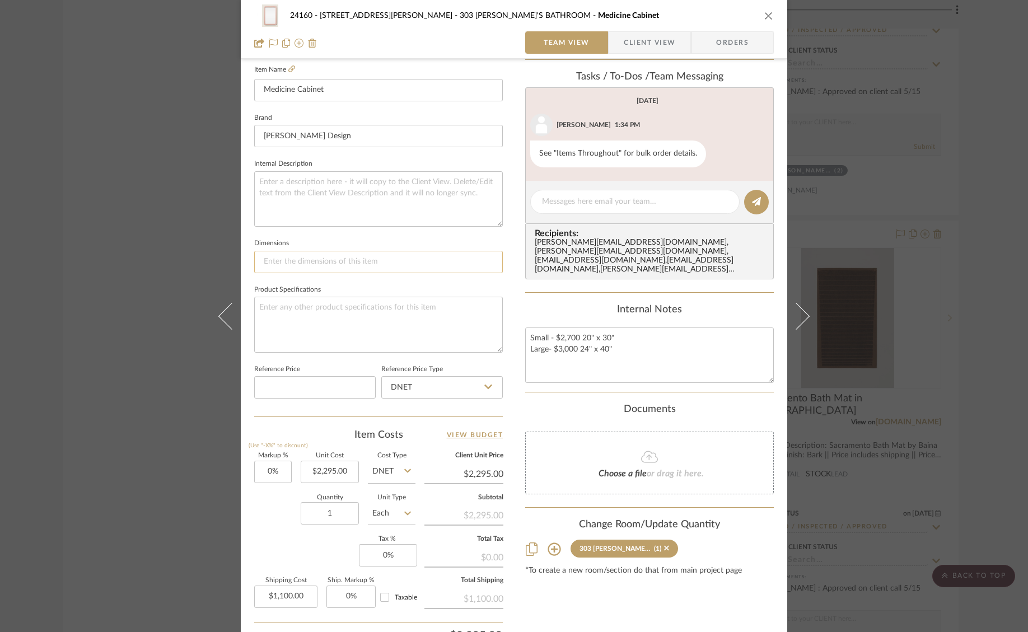
scroll to position [186, 0]
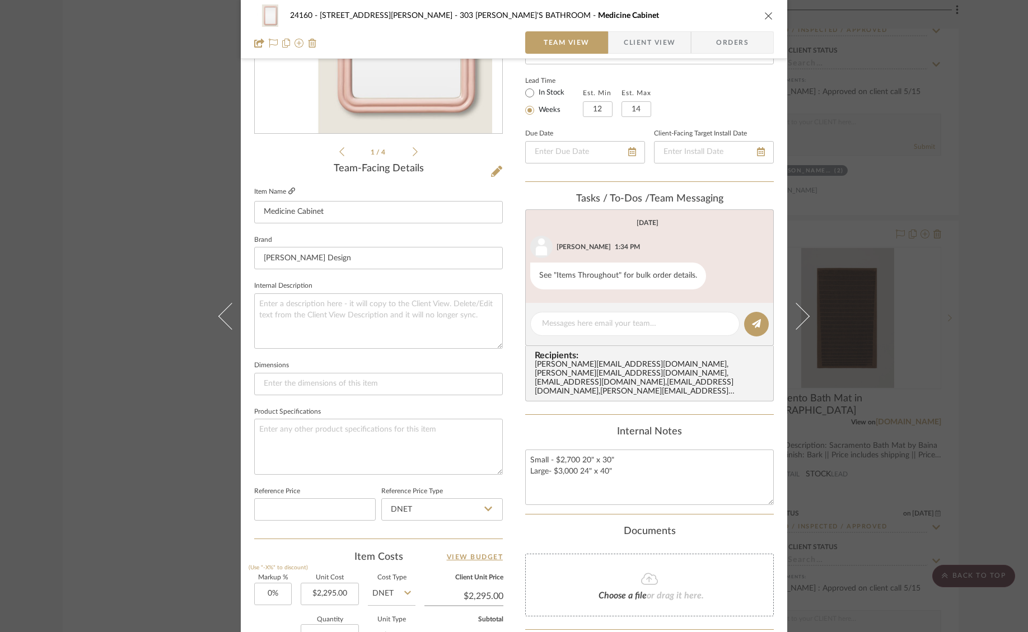
click at [288, 192] on icon at bounding box center [291, 191] width 7 height 7
click at [917, 115] on div "24160 - [STREET_ADDRESS] - [PERSON_NAME] 303 JONAH'S BATHROOM Medicine Cabinet …" at bounding box center [514, 316] width 1028 height 632
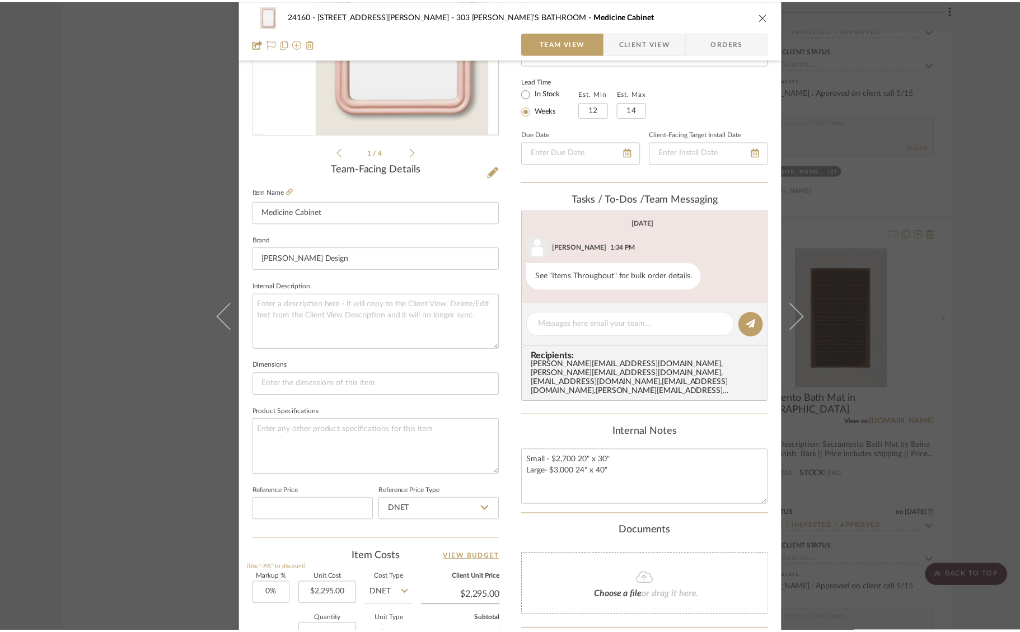
scroll to position [7727, 0]
